Goal: Find specific page/section: Find specific page/section

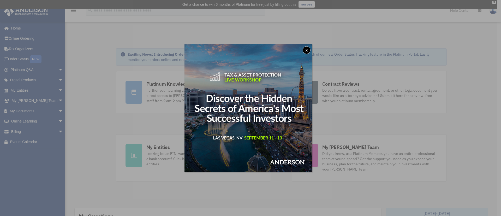
click at [311, 54] on button "x" at bounding box center [307, 50] width 8 height 8
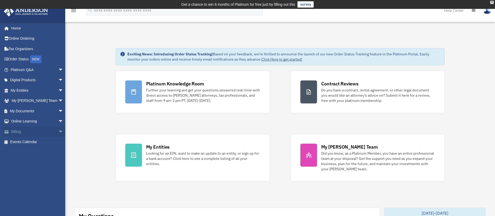
click at [58, 134] on span "arrow_drop_down" at bounding box center [63, 131] width 10 height 11
click at [37, 146] on link "$ Open Invoices" at bounding box center [39, 142] width 64 height 11
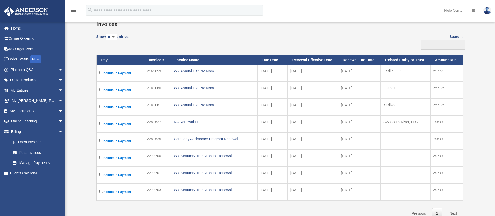
scroll to position [46, 0]
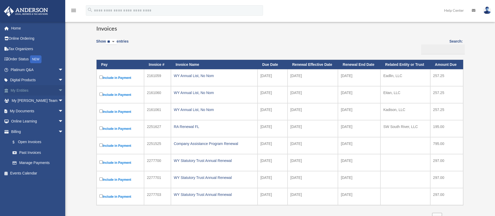
click at [28, 90] on link "My Entities arrow_drop_down" at bounding box center [38, 90] width 68 height 10
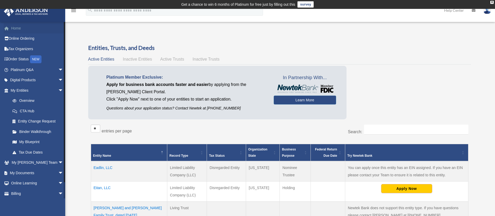
click at [20, 29] on link "Home" at bounding box center [38, 28] width 68 height 10
